Goal: Task Accomplishment & Management: Complete application form

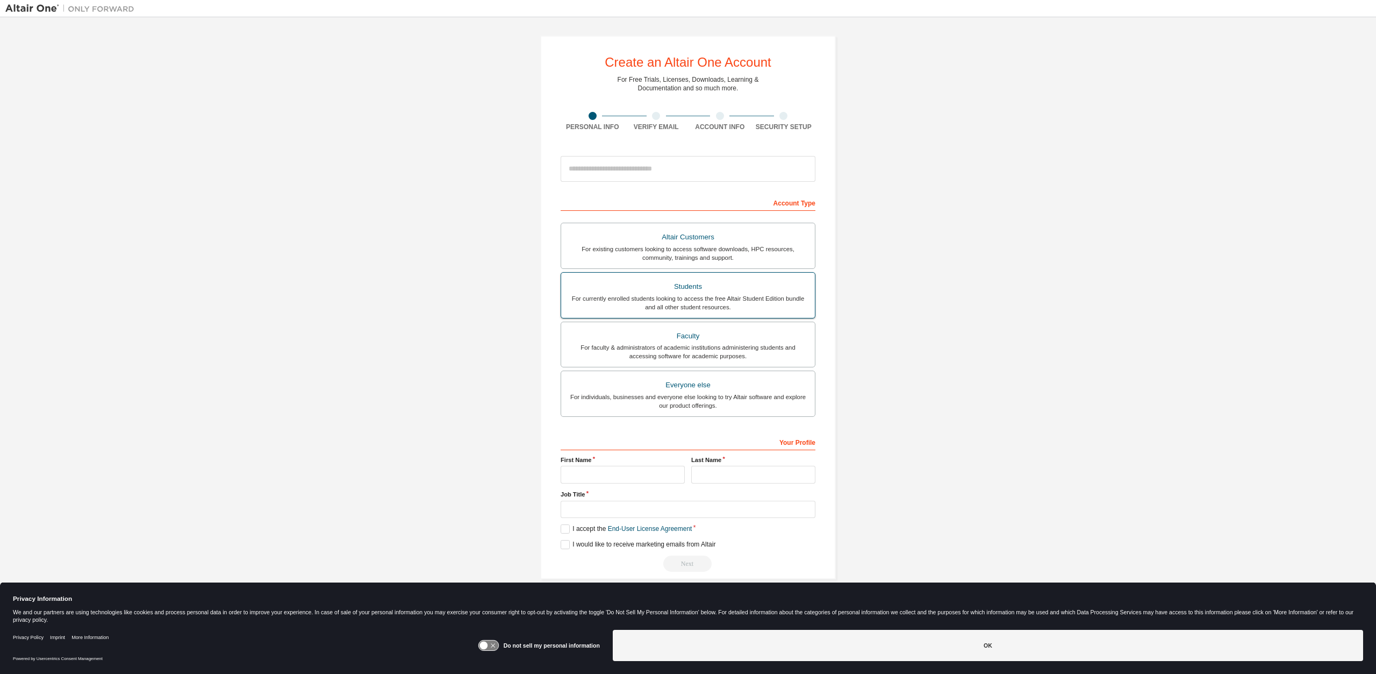
click at [738, 303] on div "For currently enrolled students looking to access the free Altair Student Editi…" at bounding box center [688, 302] width 241 height 17
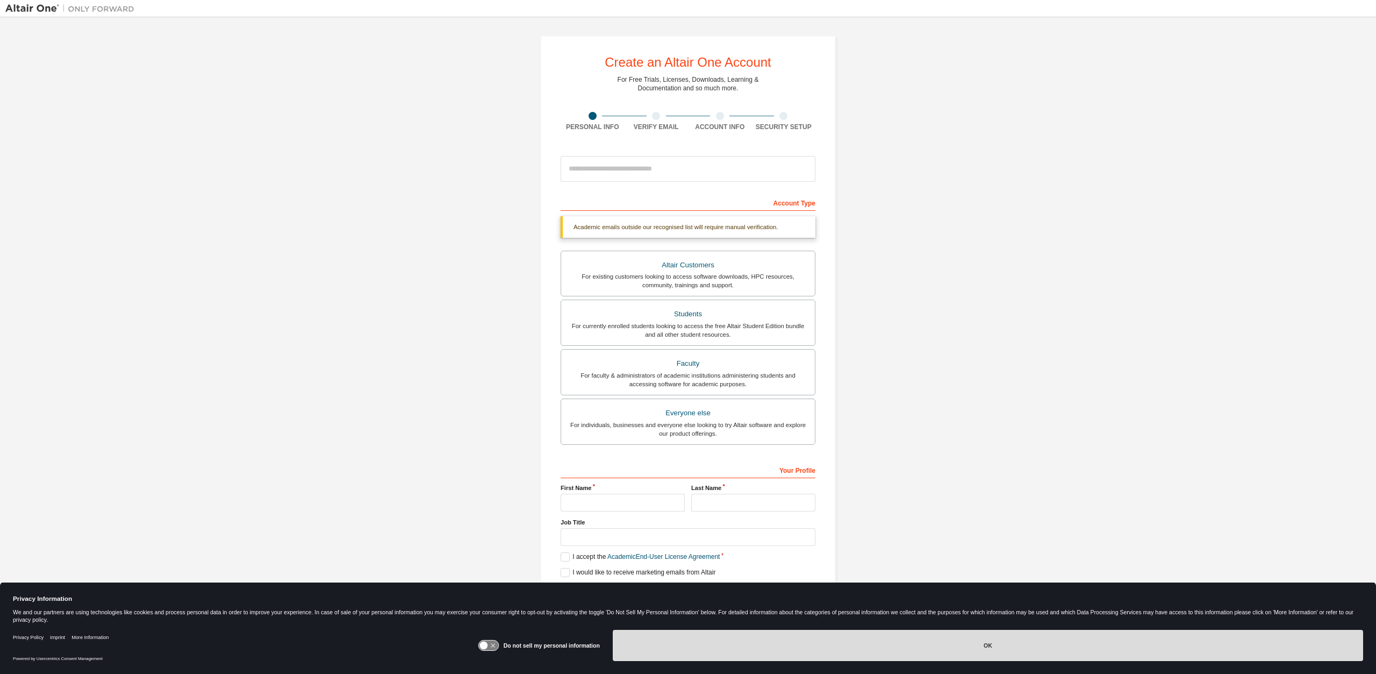
click at [914, 642] on button "OK" at bounding box center [988, 645] width 750 height 31
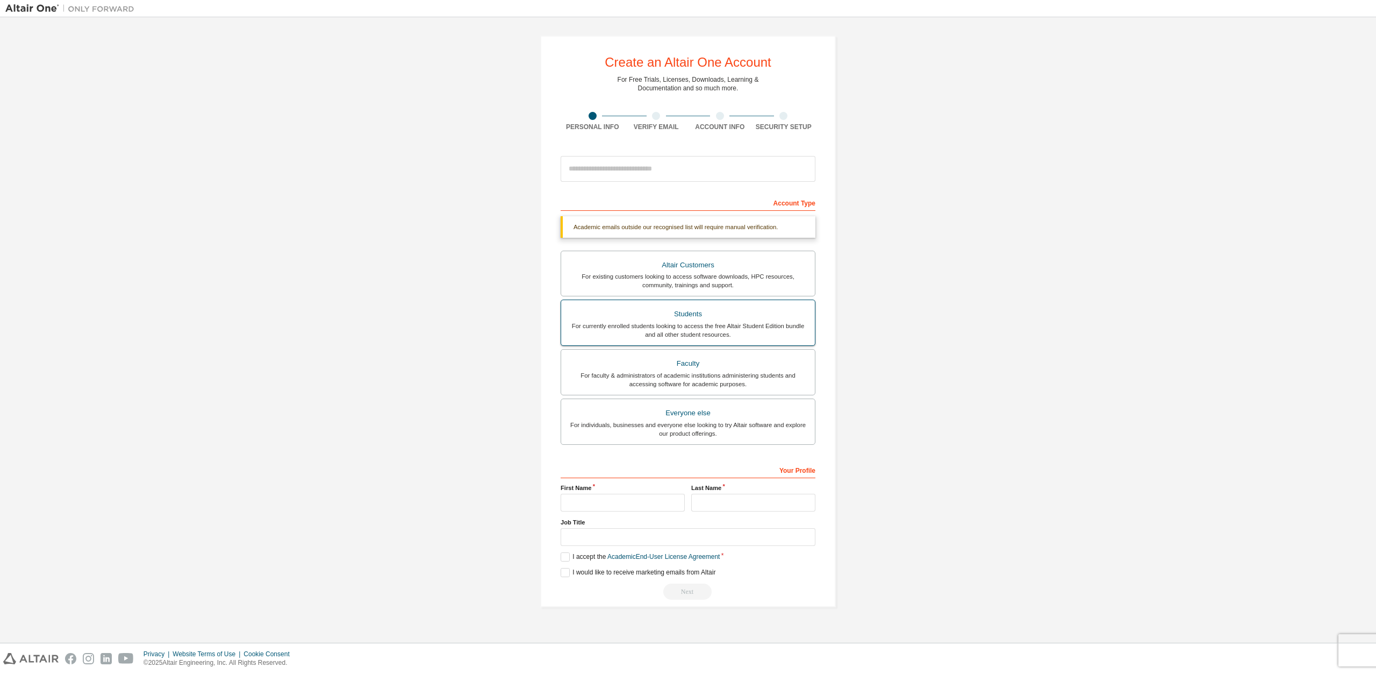
click at [705, 324] on div "For currently enrolled students looking to access the free Altair Student Editi…" at bounding box center [688, 329] width 241 height 17
click at [634, 497] on input "text" at bounding box center [623, 503] width 124 height 18
type input "*****"
type input "****"
click at [666, 533] on input "text" at bounding box center [688, 537] width 255 height 18
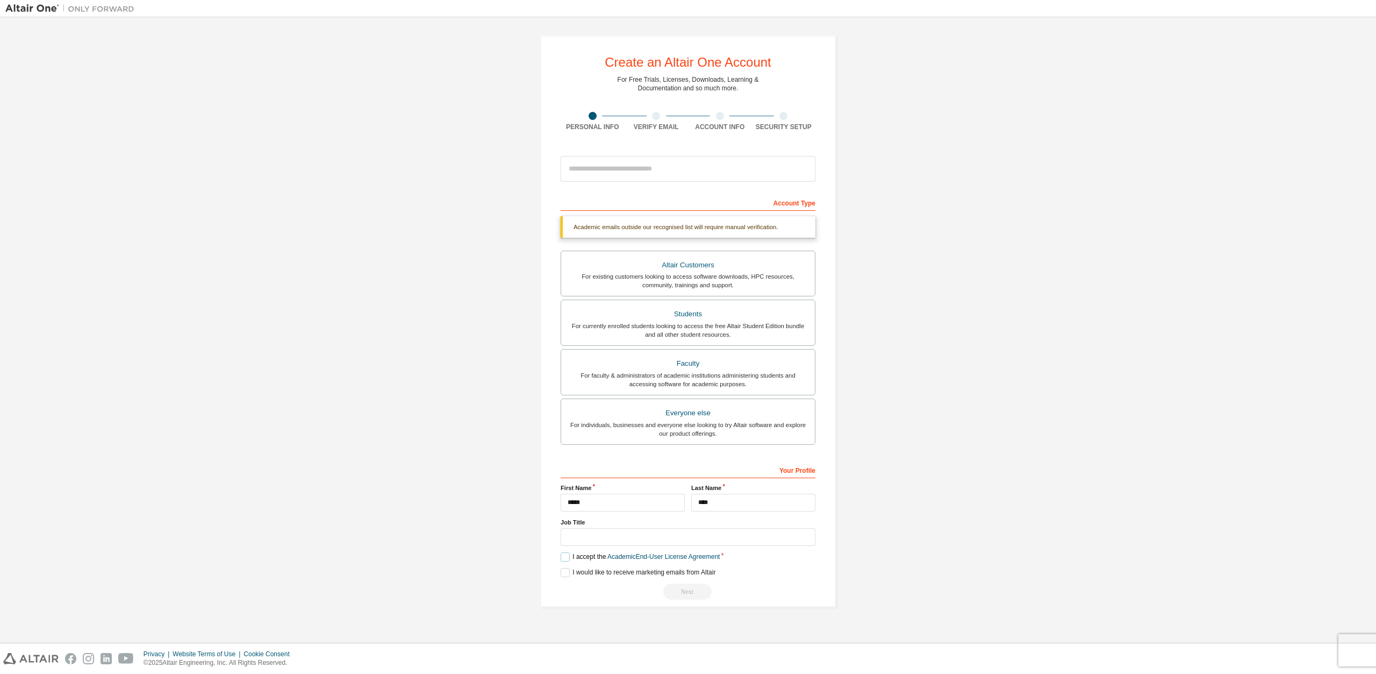
click at [568, 560] on label "I accept the Academic End-User License Agreement" at bounding box center [640, 556] width 159 height 9
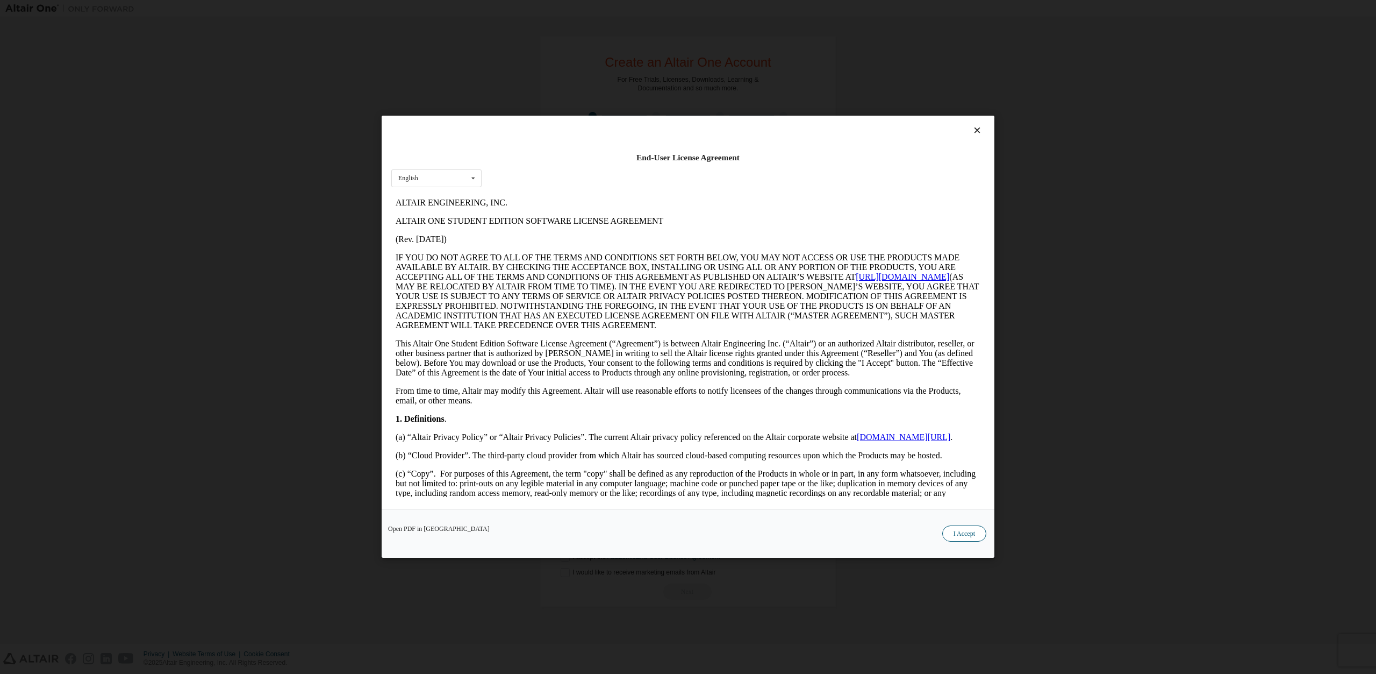
click at [954, 537] on button "I Accept" at bounding box center [964, 534] width 44 height 16
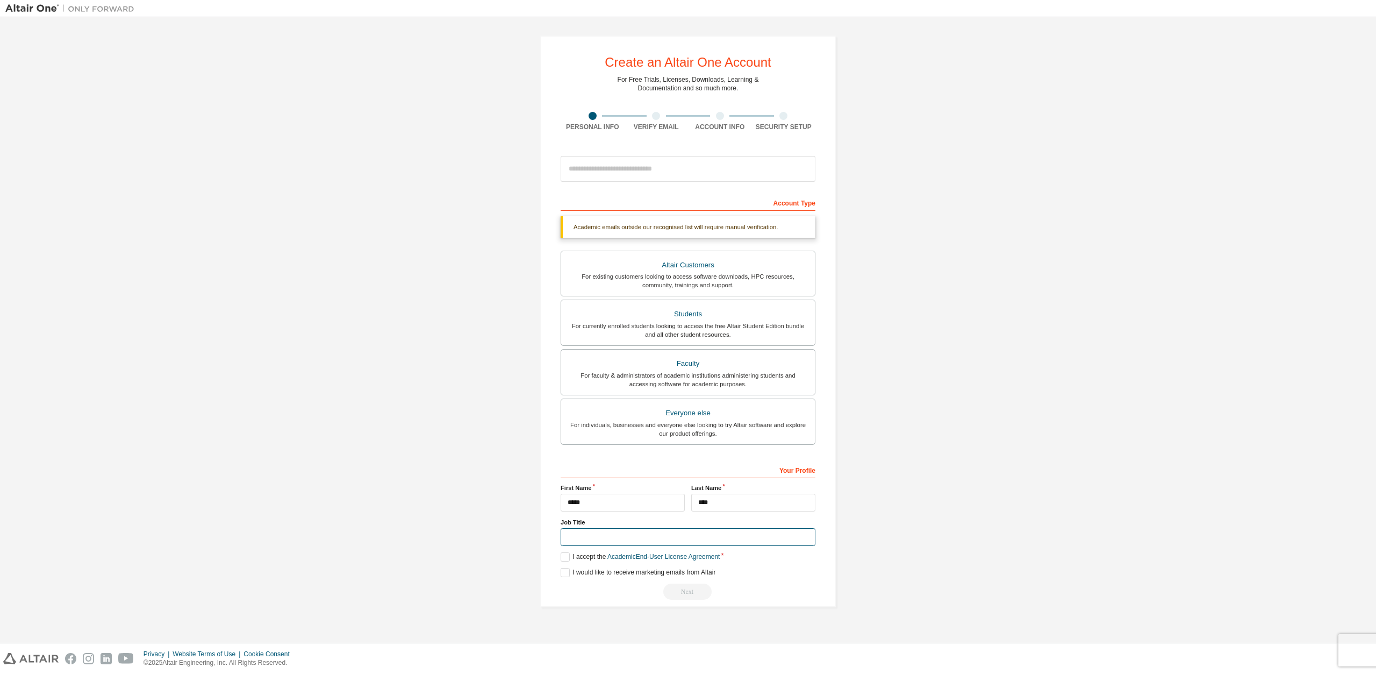
click at [616, 534] on input "text" at bounding box center [688, 537] width 255 height 18
click at [610, 153] on div at bounding box center [688, 169] width 255 height 37
type input "**********"
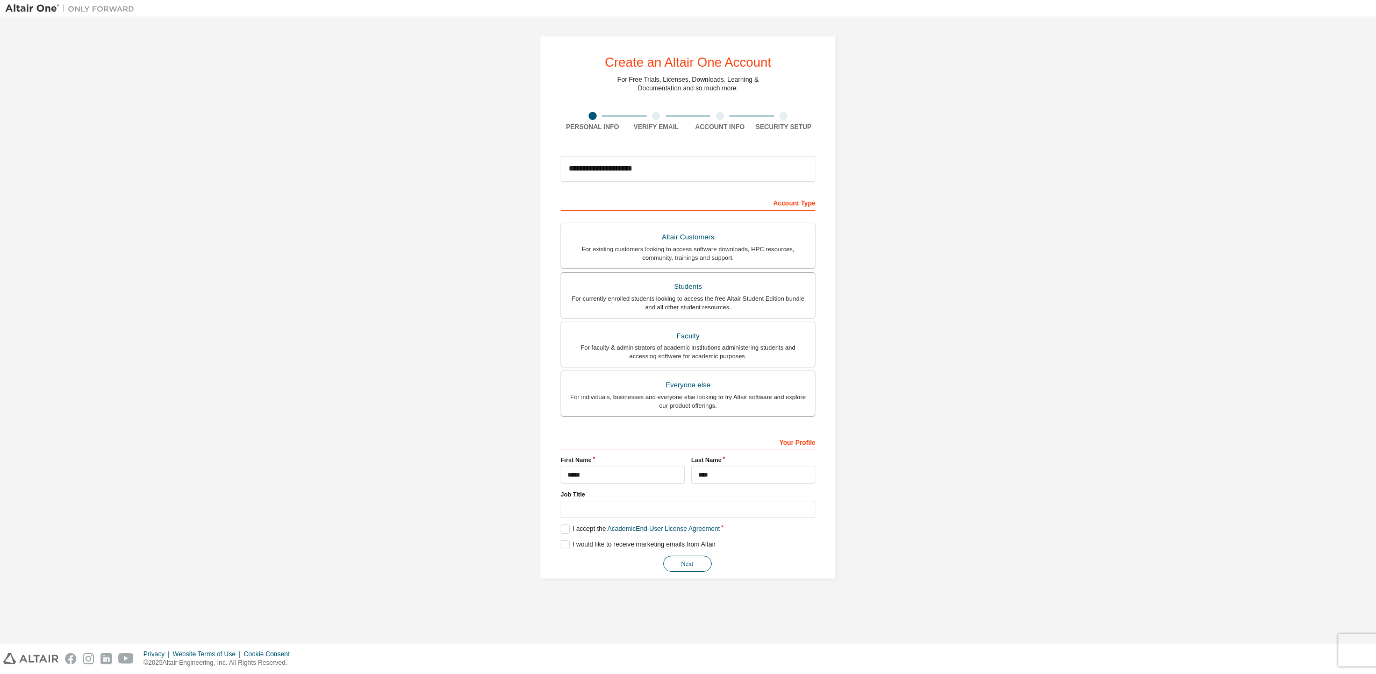
click at [701, 562] on button "Next" at bounding box center [687, 563] width 48 height 16
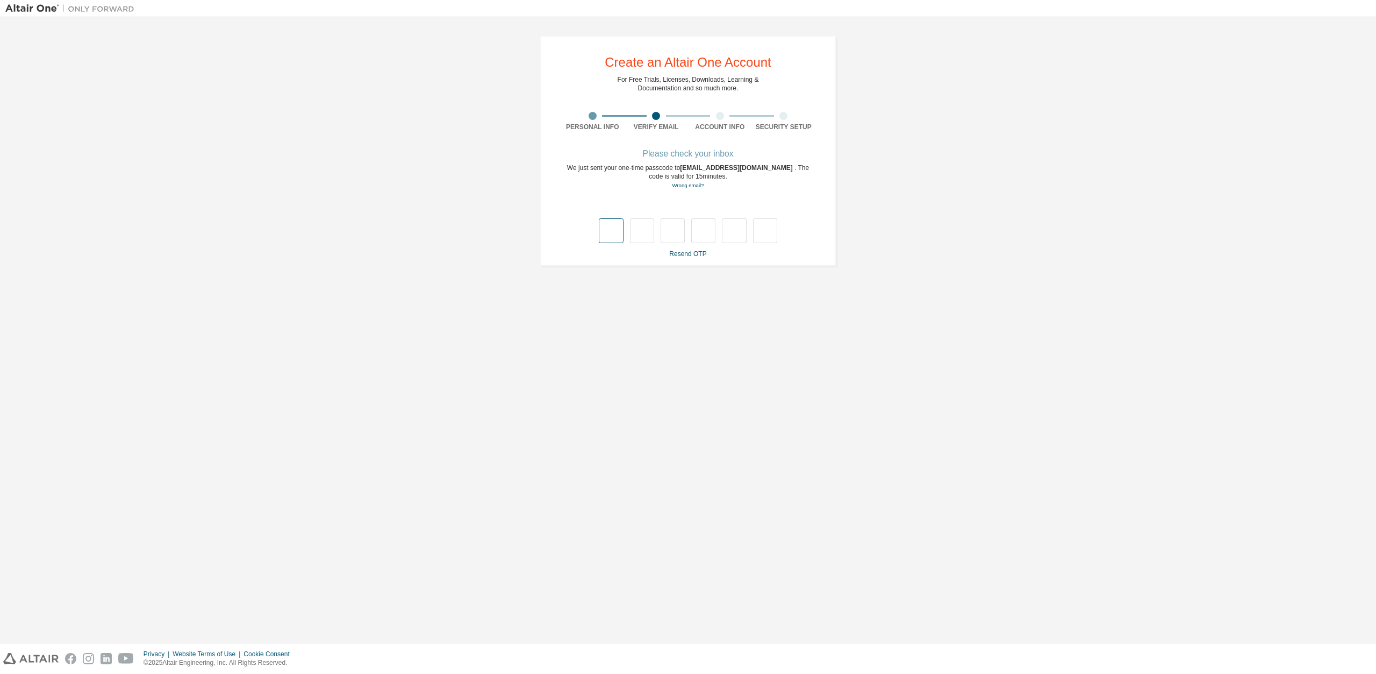
click at [610, 230] on input "text" at bounding box center [611, 230] width 24 height 25
type input "*"
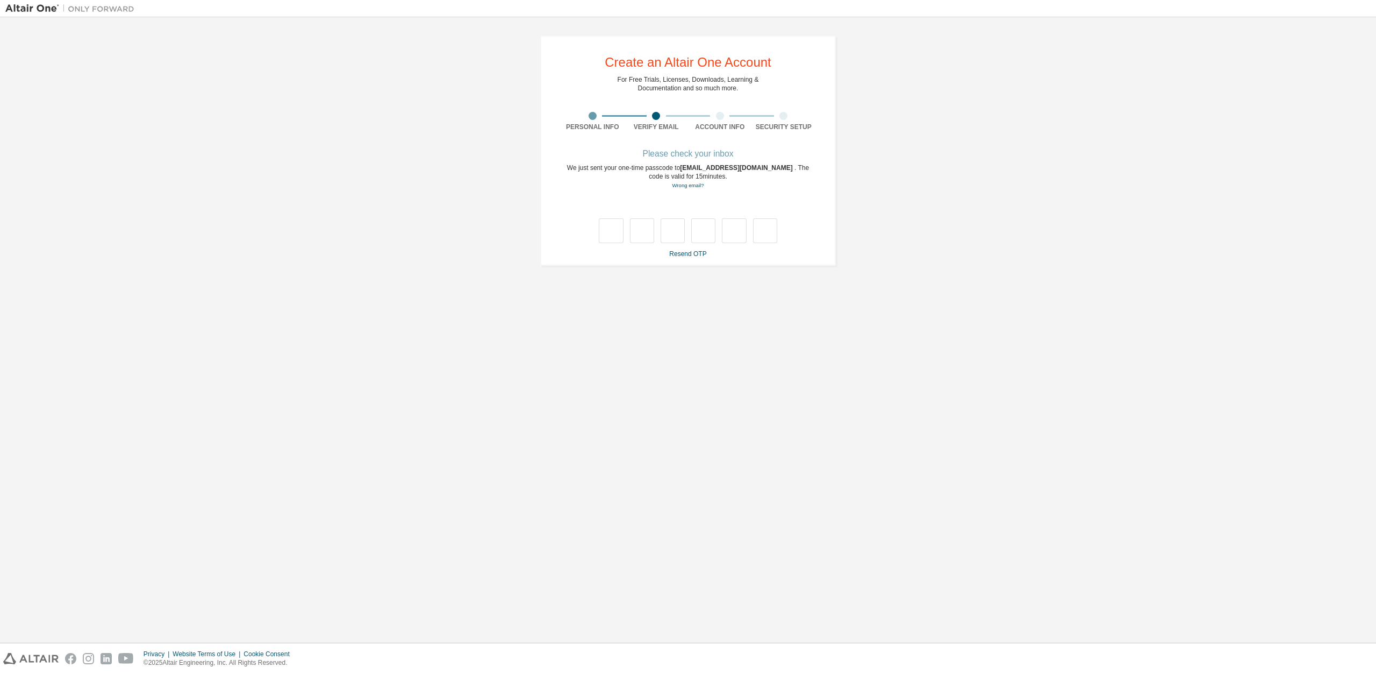
type input "*"
